Goal: Navigation & Orientation: Find specific page/section

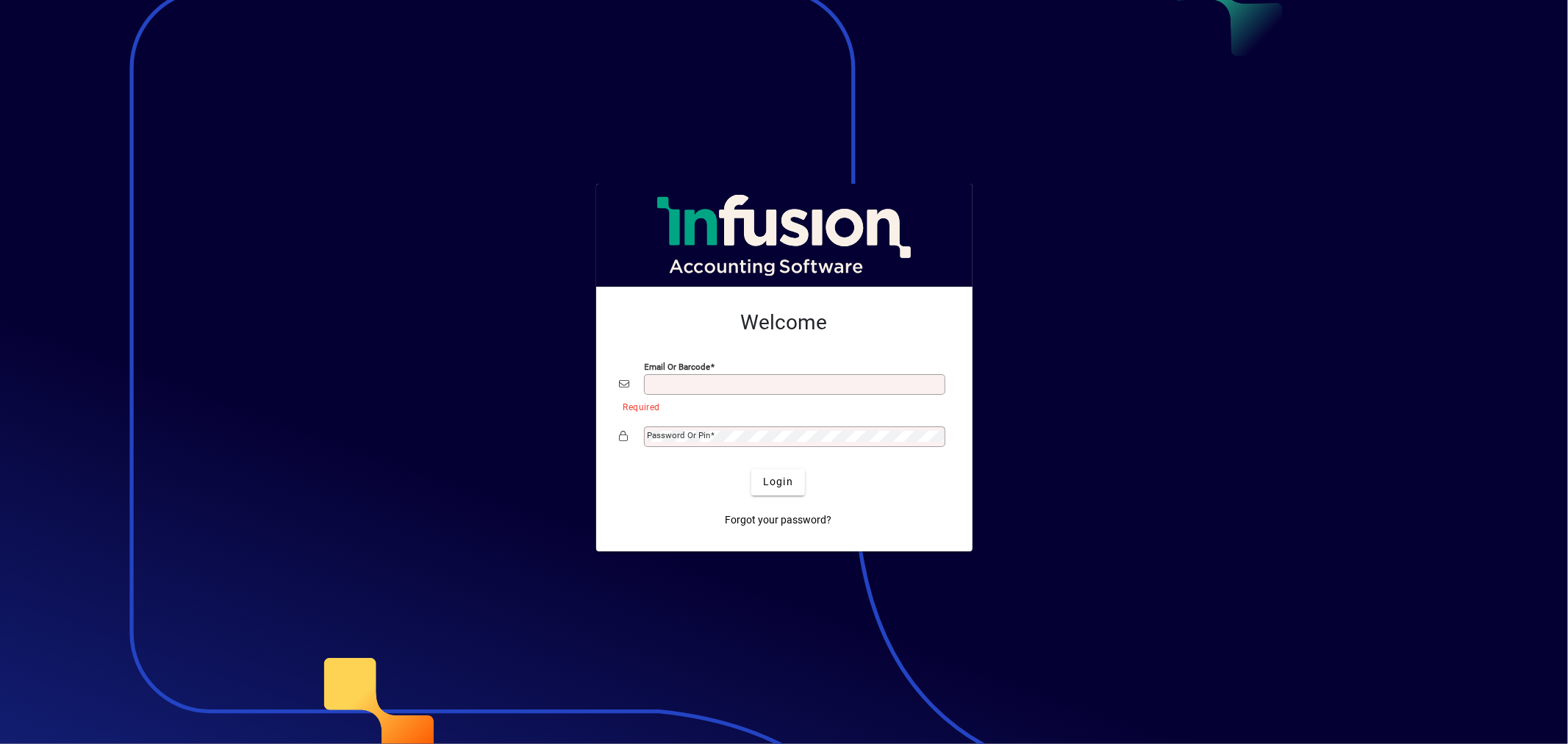
type input "**********"
click at [768, 485] on span "Login" at bounding box center [778, 482] width 30 height 15
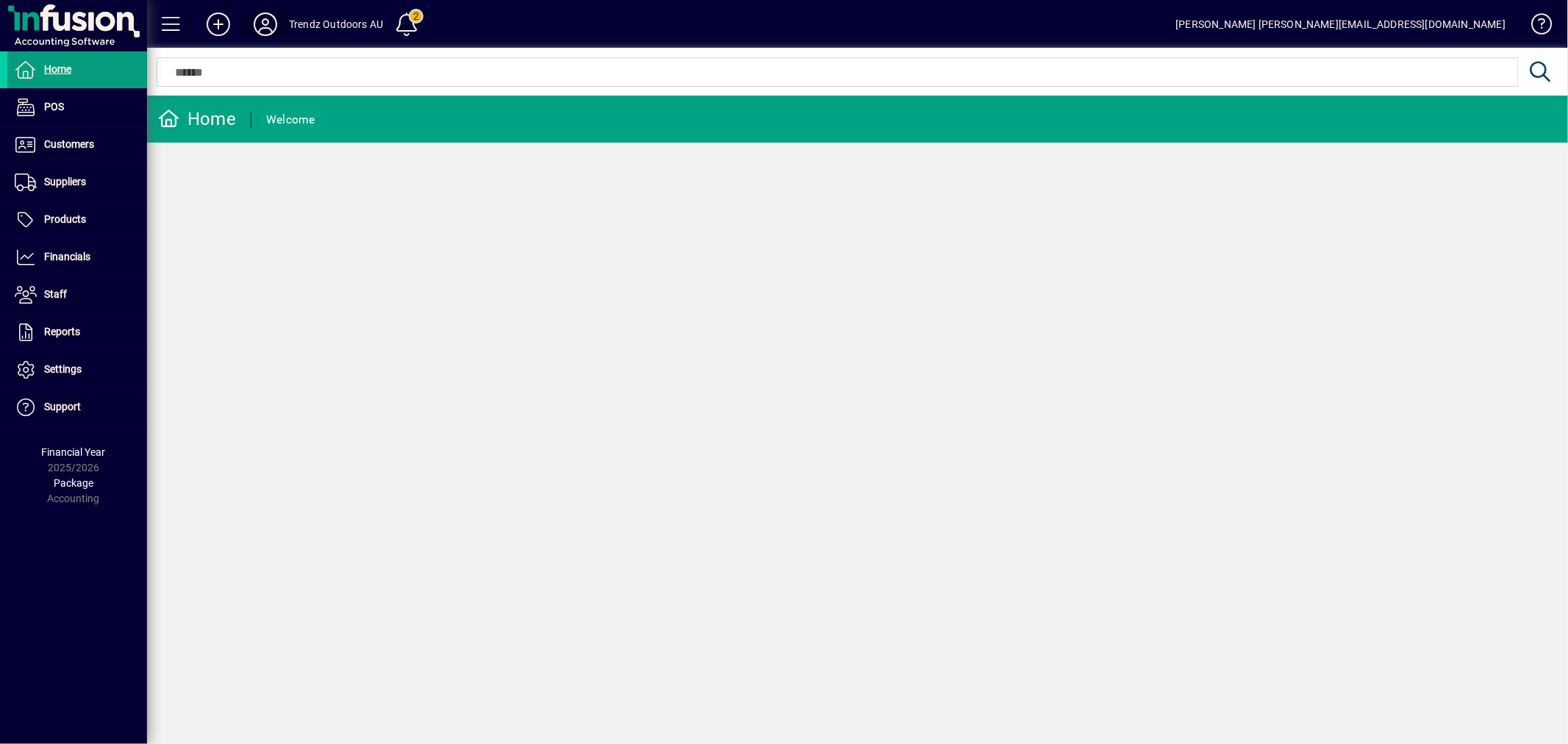
click at [275, 17] on icon at bounding box center [265, 24] width 30 height 23
